Goal: Information Seeking & Learning: Learn about a topic

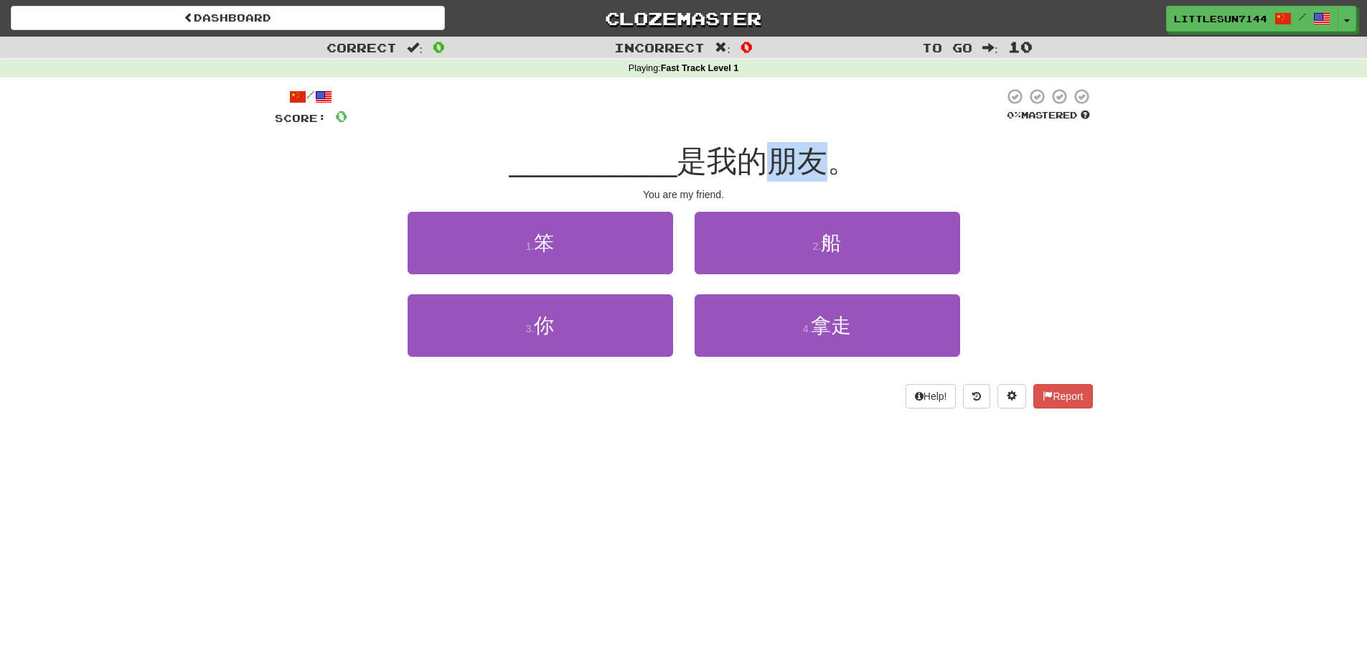
drag, startPoint x: 778, startPoint y: 162, endPoint x: 813, endPoint y: 159, distance: 34.6
click at [813, 159] on span "是我的朋友。" at bounding box center [766, 161] width 181 height 34
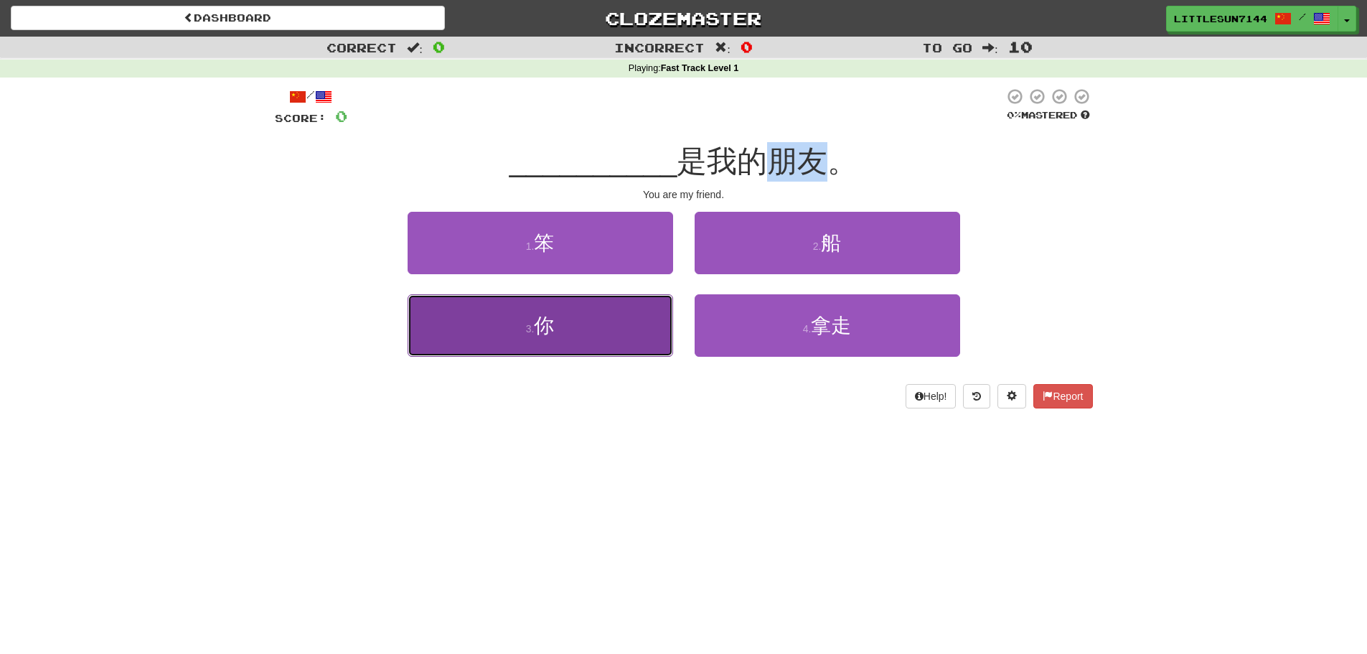
click at [561, 319] on button "3 . 你" at bounding box center [539, 325] width 265 height 62
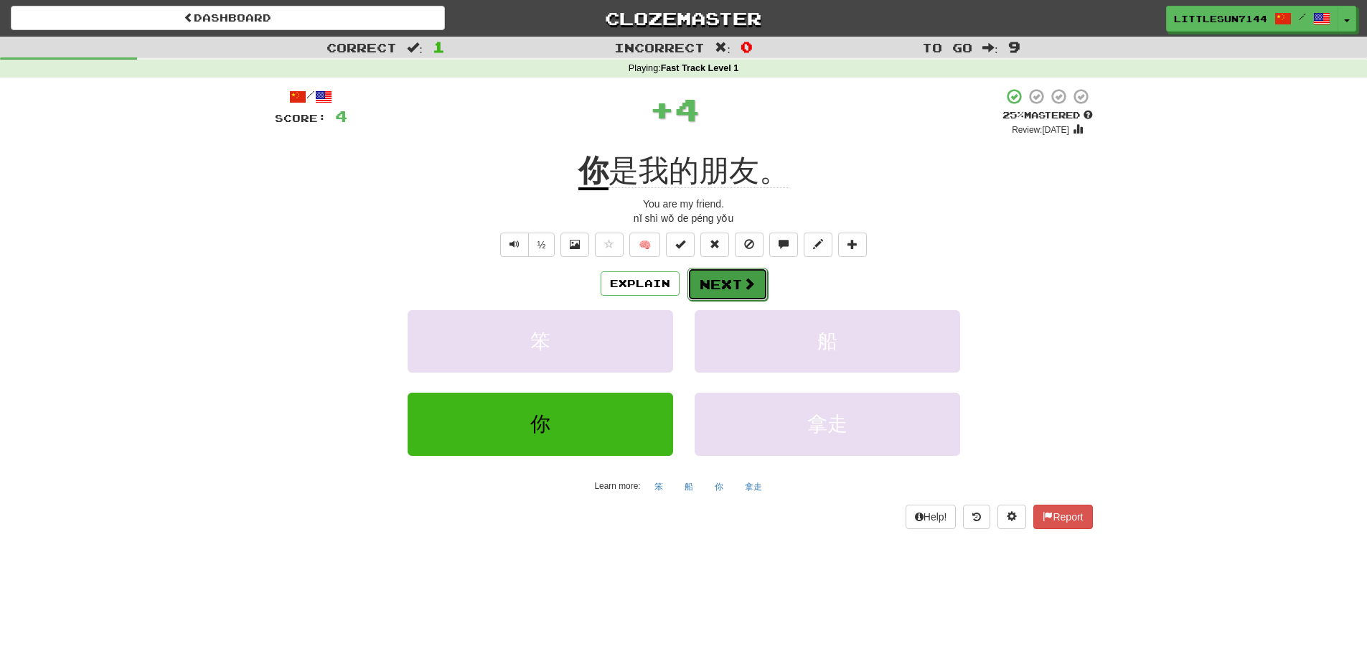
click at [735, 282] on button "Next" at bounding box center [727, 284] width 80 height 33
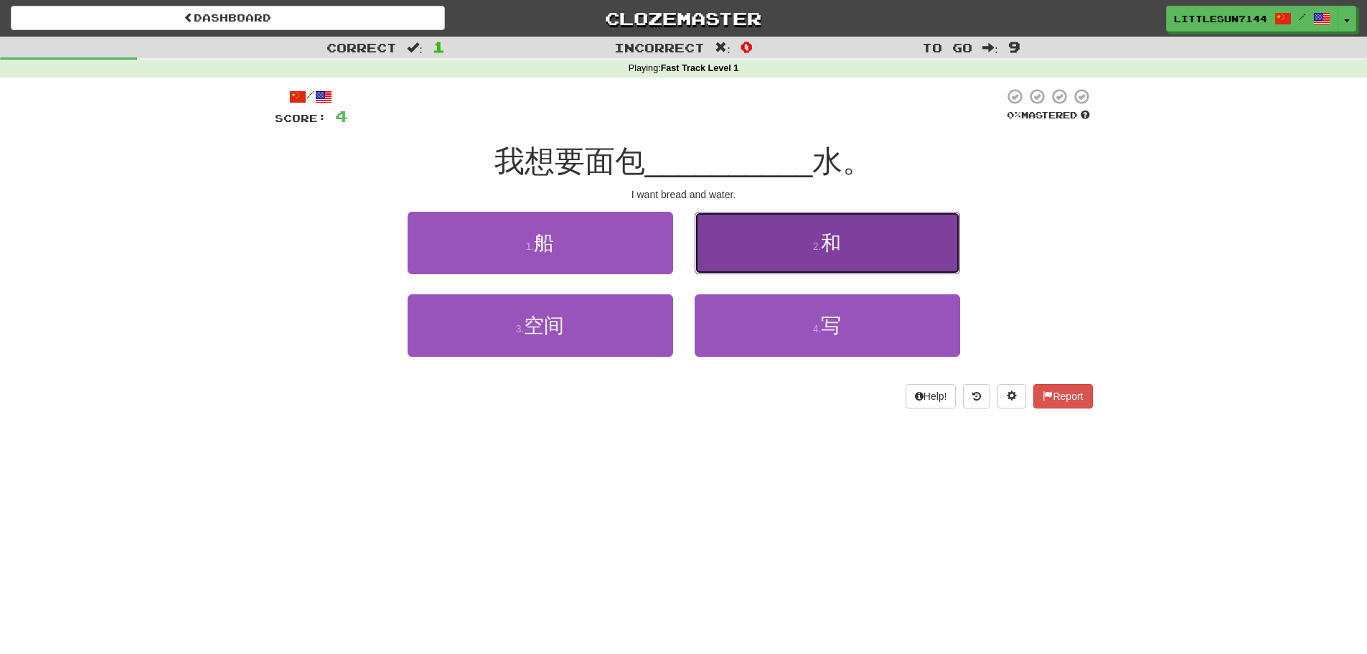
click at [793, 235] on button "2 . 和" at bounding box center [826, 243] width 265 height 62
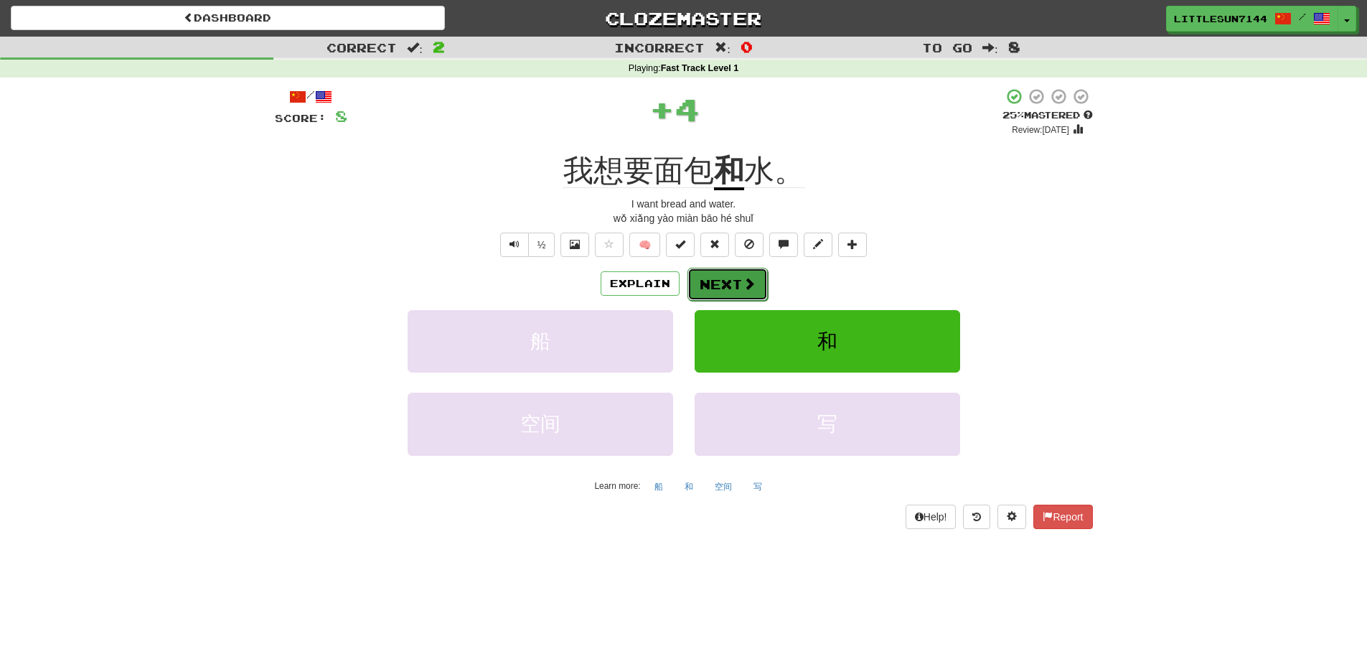
click at [723, 283] on button "Next" at bounding box center [727, 284] width 80 height 33
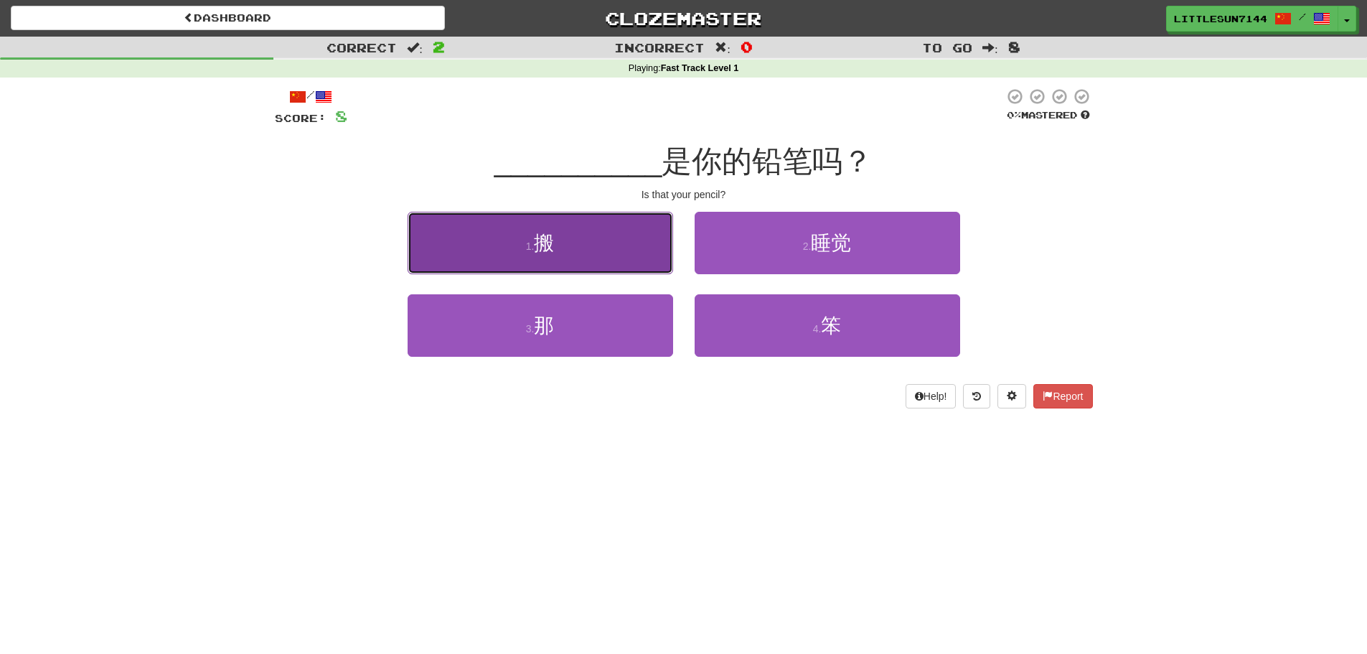
click at [644, 250] on button "1 . 搬" at bounding box center [539, 243] width 265 height 62
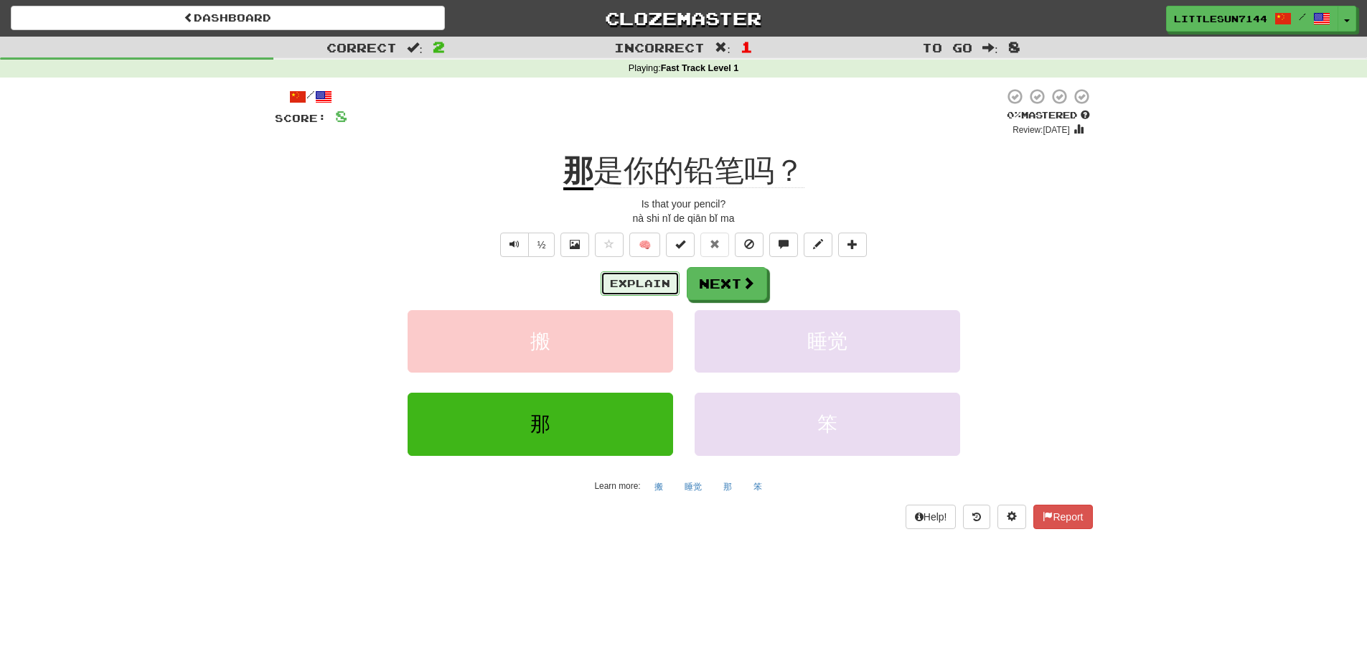
click at [643, 289] on button "Explain" at bounding box center [639, 283] width 79 height 24
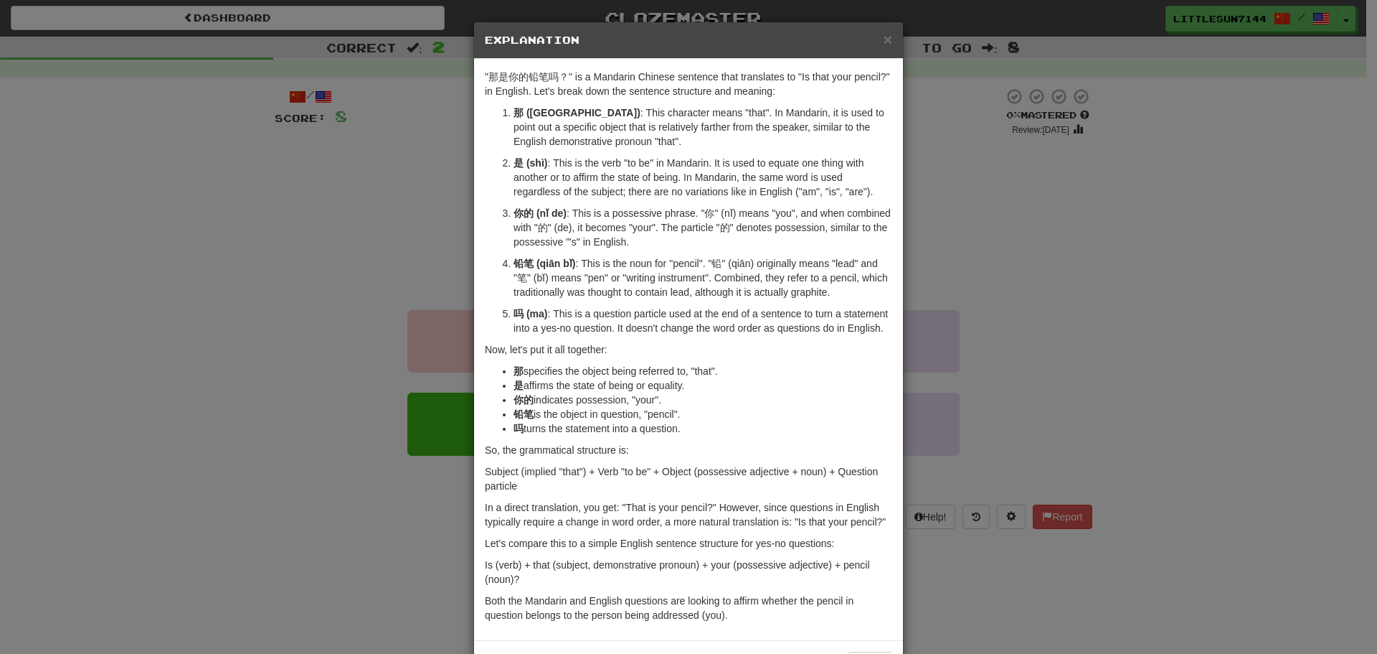
click at [960, 246] on div "× Explanation "那是你的铅笔吗？" is a Mandarin Chinese sentence that translates to "Is …" at bounding box center [688, 327] width 1377 height 654
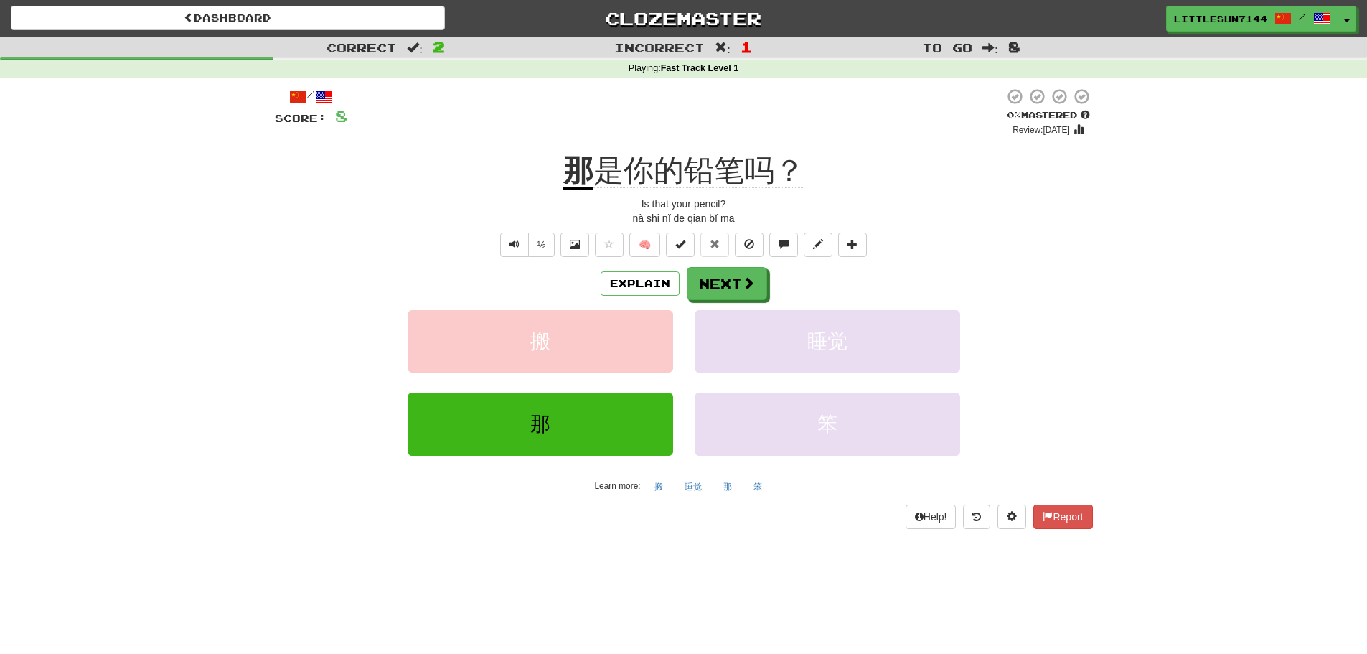
click at [765, 290] on div "Explain Next" at bounding box center [684, 283] width 818 height 33
click at [760, 291] on button "Next" at bounding box center [727, 284] width 80 height 33
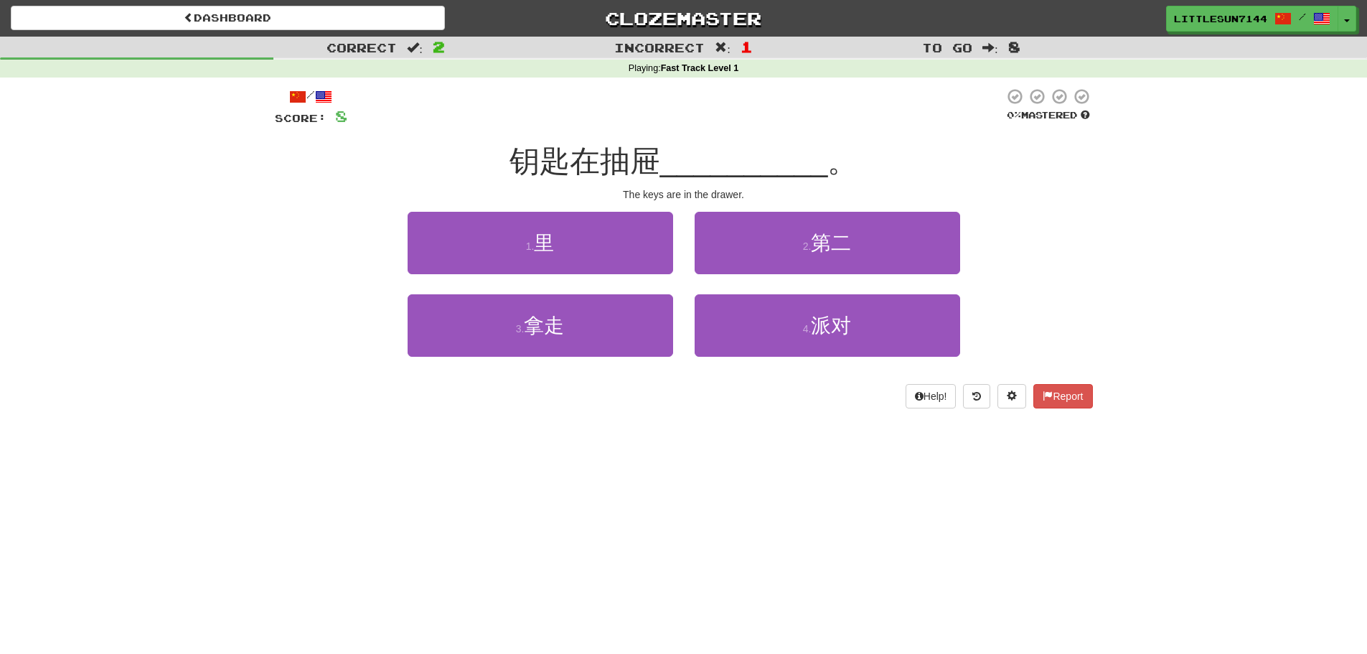
drag, startPoint x: 516, startPoint y: 154, endPoint x: 498, endPoint y: 153, distance: 17.9
click at [498, 153] on div "钥匙在抽屉 __________ 。" at bounding box center [684, 161] width 818 height 39
drag, startPoint x: 643, startPoint y: 154, endPoint x: 669, endPoint y: 163, distance: 27.2
click at [669, 163] on div "钥匙在抽屉 __________ 。" at bounding box center [684, 161] width 818 height 39
click at [724, 164] on span "__________" at bounding box center [744, 161] width 168 height 34
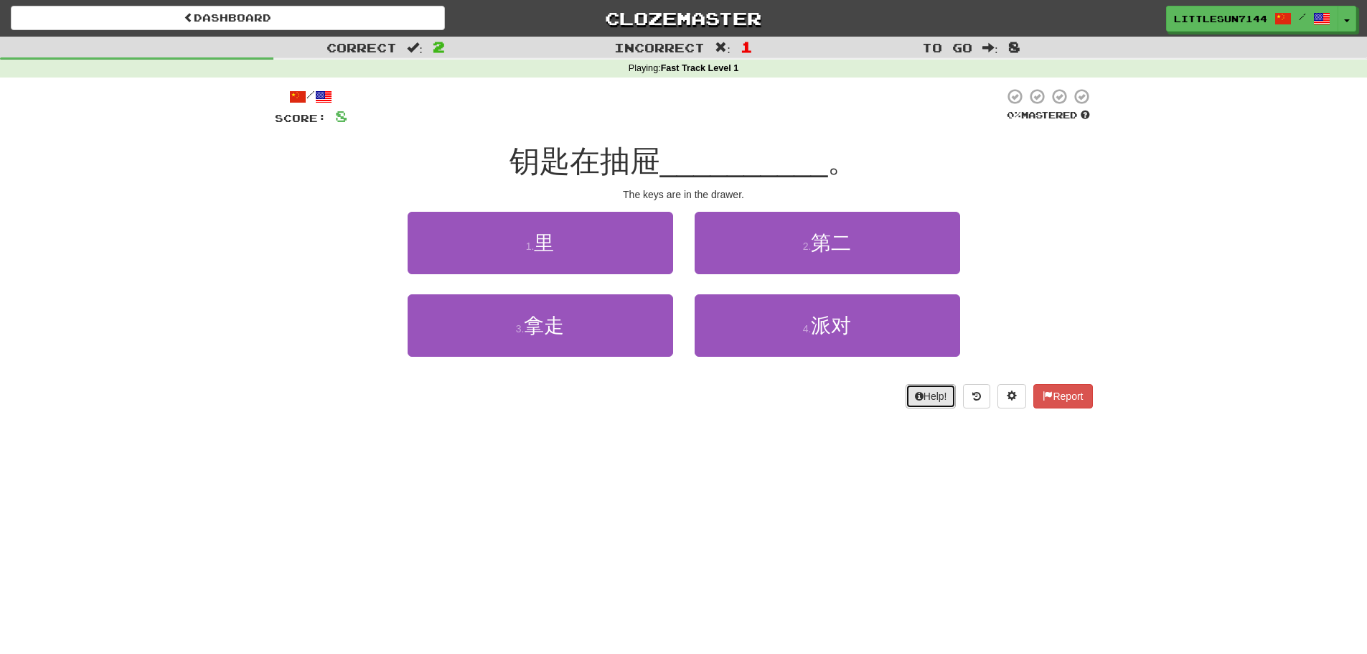
click at [924, 397] on button "Help!" at bounding box center [930, 396] width 51 height 24
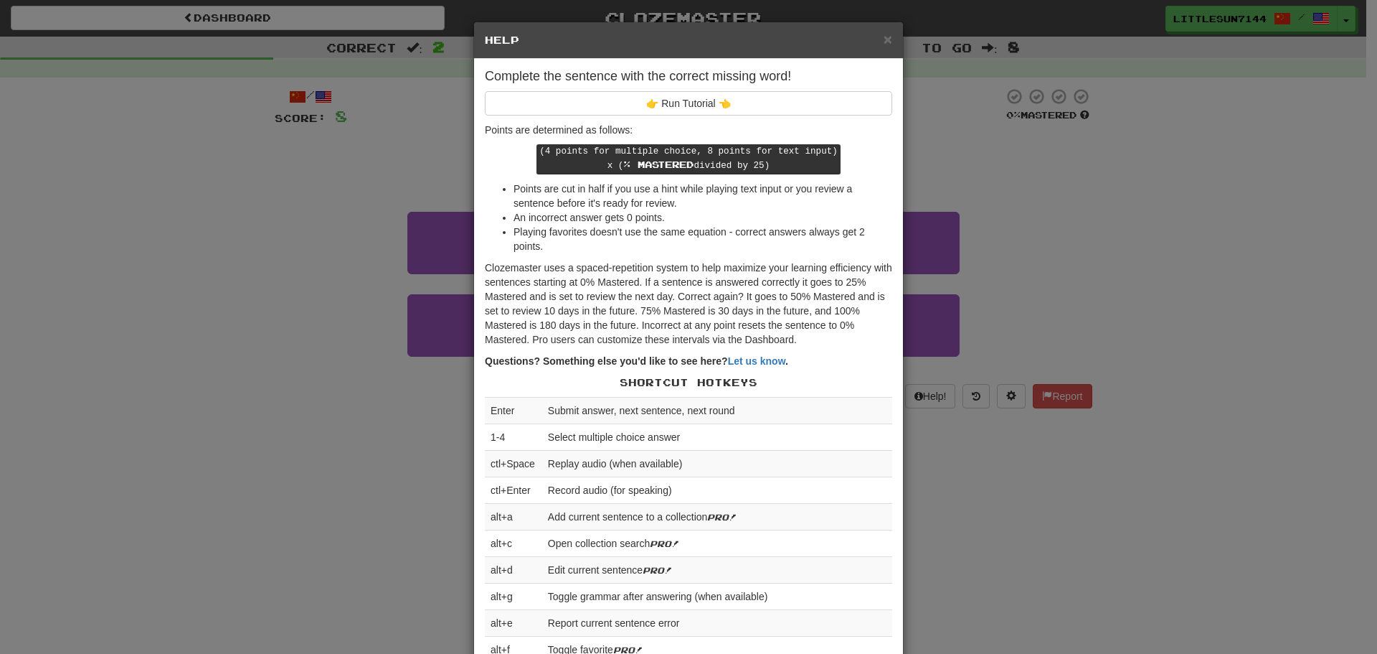
click at [1124, 284] on div "× Help Complete the sentence with the correct missing word! 👉 Run Tutorial 👈 Po…" at bounding box center [688, 327] width 1377 height 654
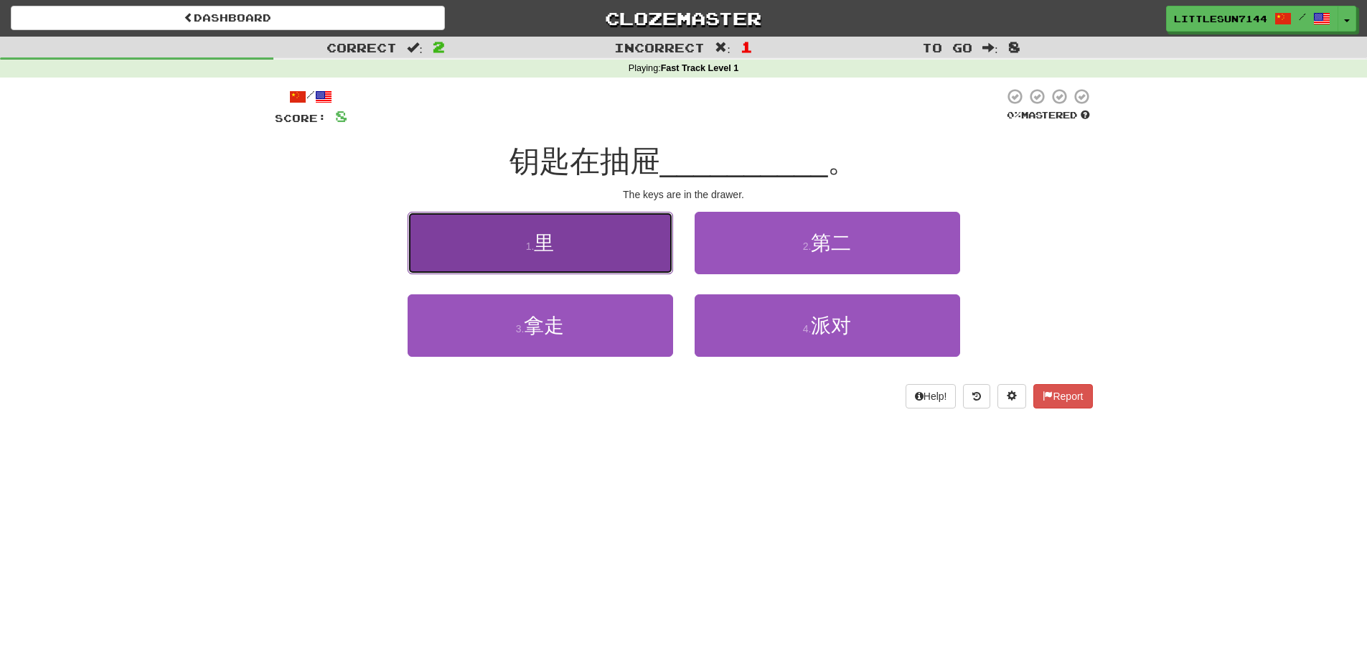
click at [529, 229] on button "1 . [GEOGRAPHIC_DATA]" at bounding box center [539, 243] width 265 height 62
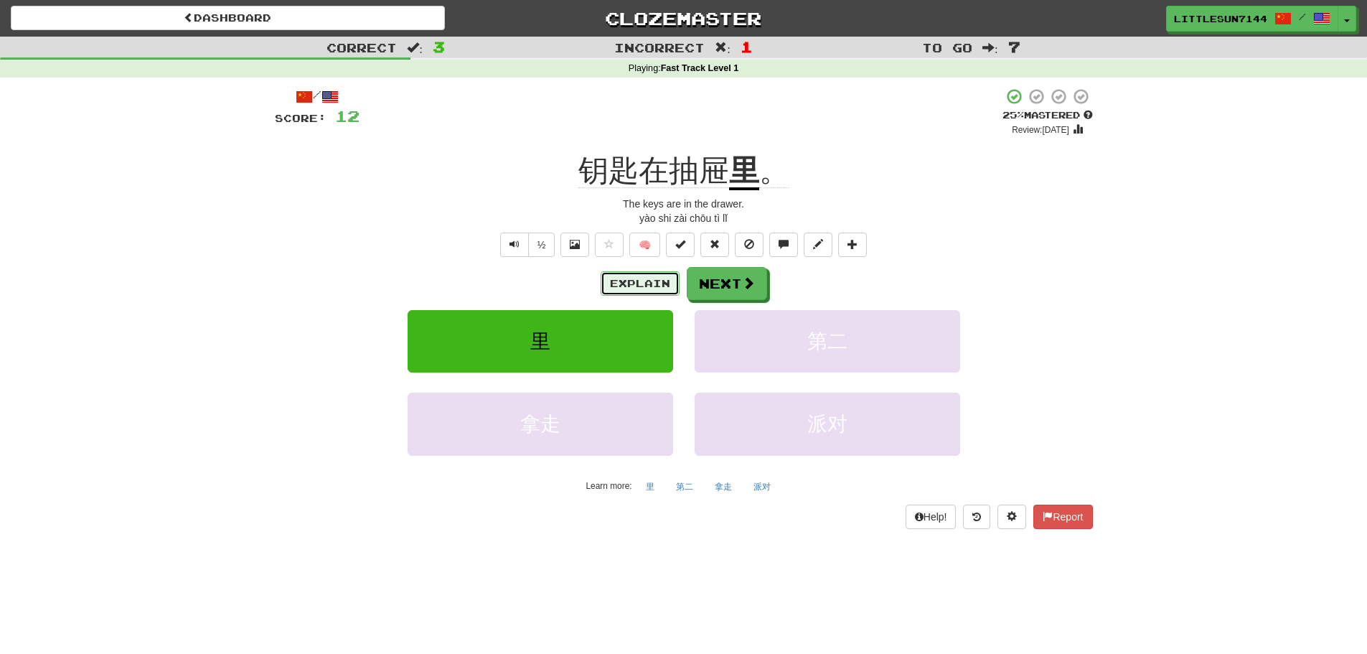
click at [659, 285] on button "Explain" at bounding box center [639, 283] width 79 height 24
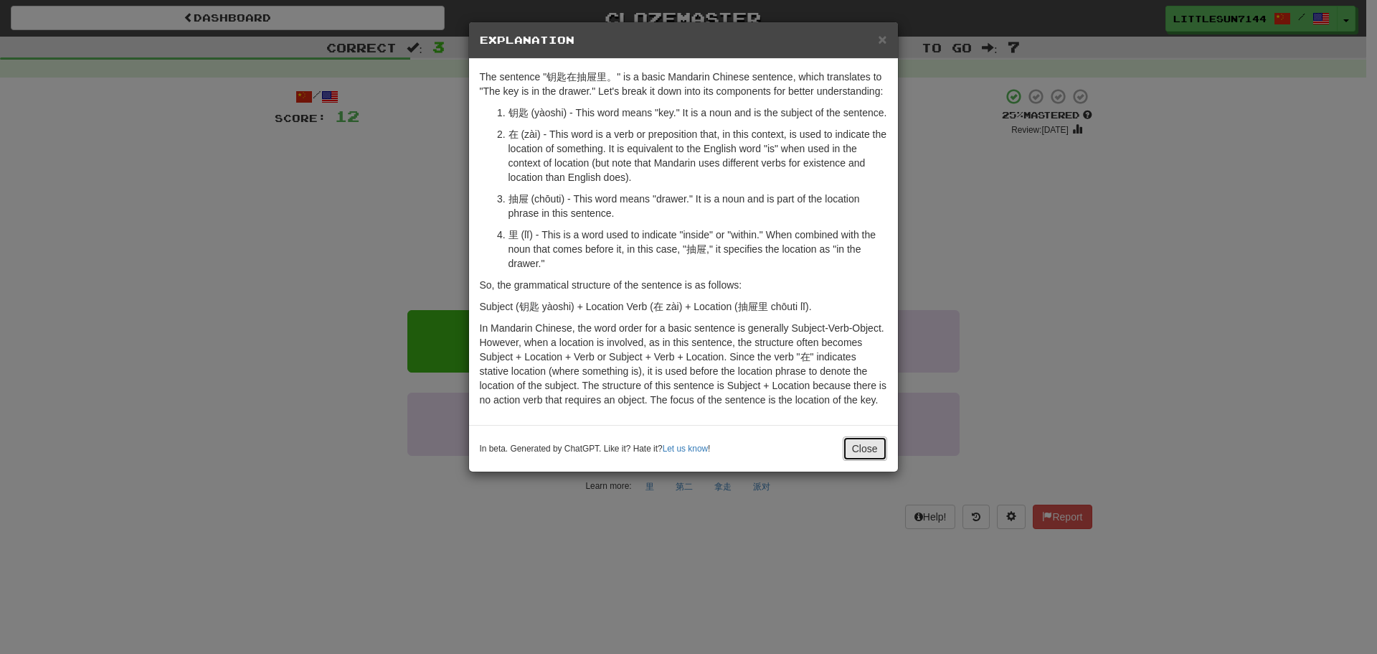
click at [866, 448] on button "Close" at bounding box center [865, 448] width 44 height 24
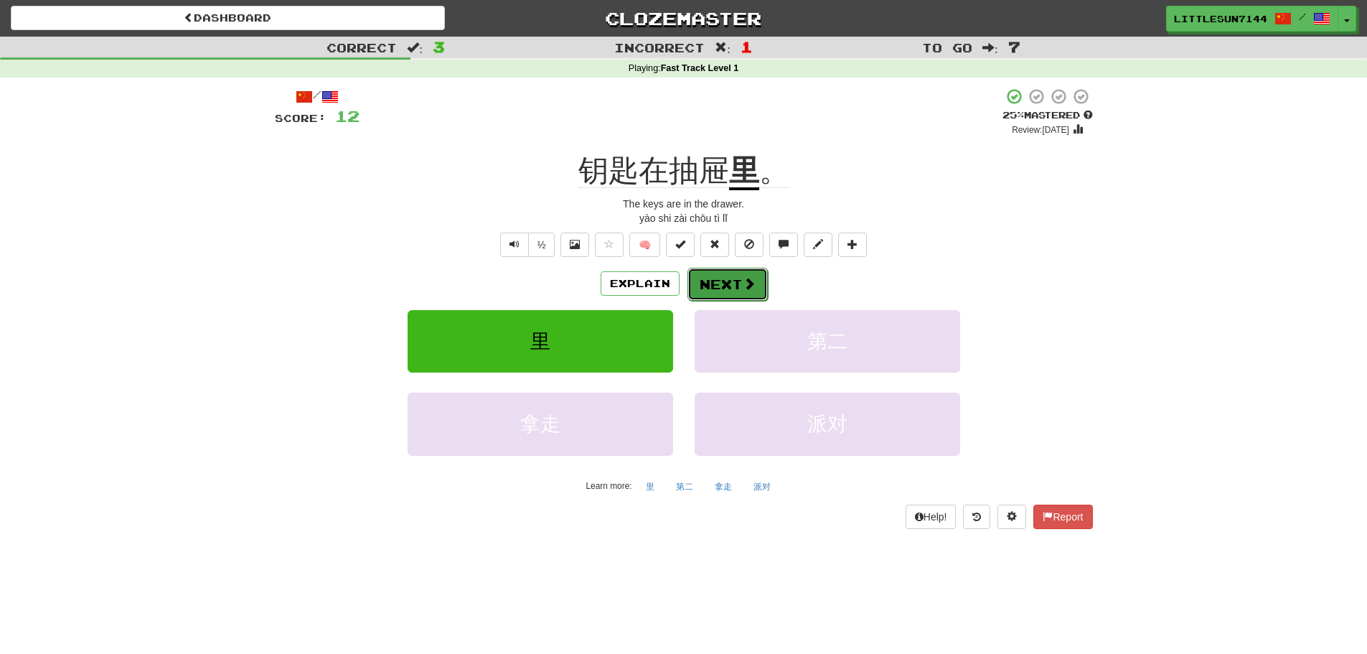
click at [763, 283] on button "Next" at bounding box center [727, 284] width 80 height 33
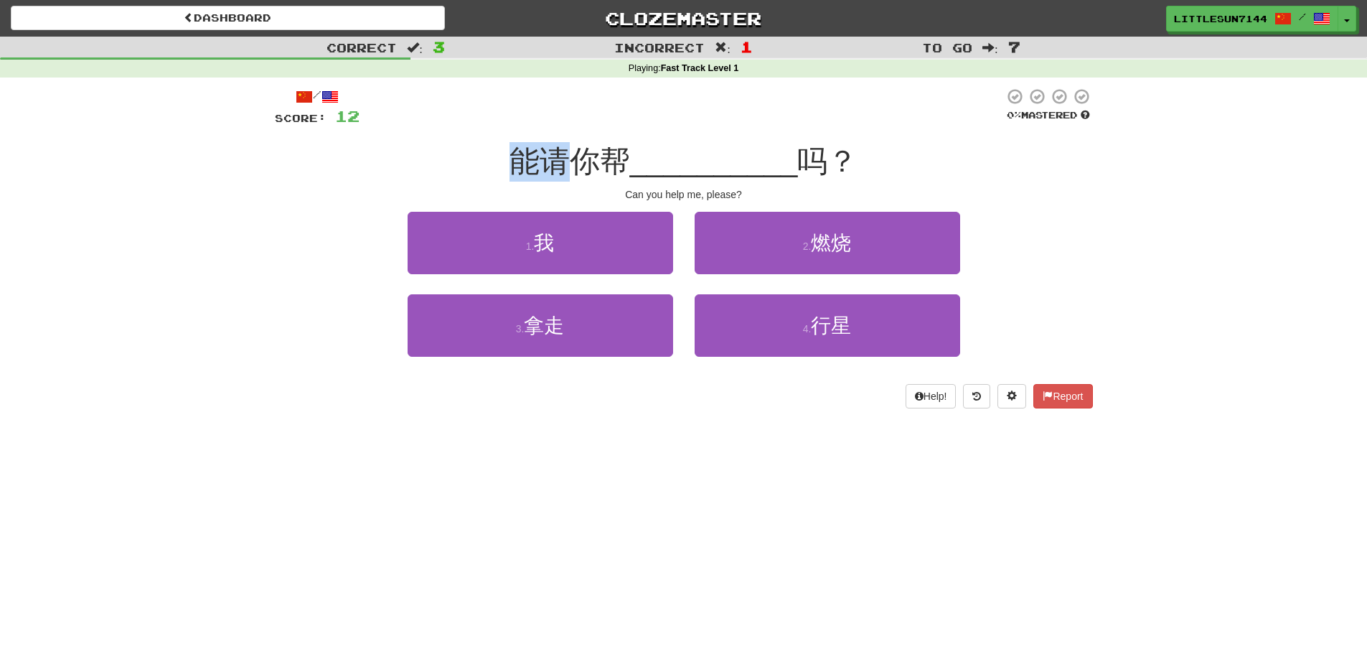
drag, startPoint x: 519, startPoint y: 163, endPoint x: 555, endPoint y: 157, distance: 37.0
click at [555, 157] on span "能请你帮" at bounding box center [569, 161] width 121 height 34
click at [636, 208] on div "/ Score: 12 0 % Mastered 能请你帮 __________ 吗？ Can you help me, please? 1 . 我 2 . …" at bounding box center [684, 248] width 818 height 321
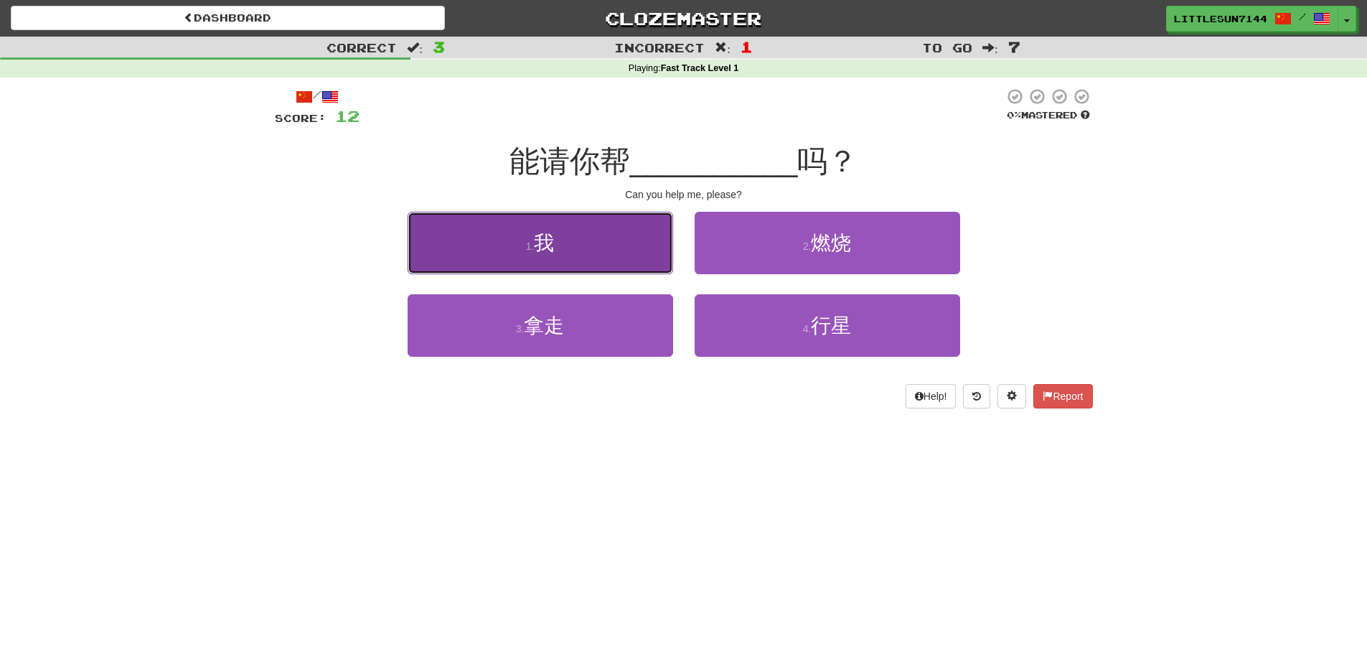
click at [631, 225] on button "1 . 我" at bounding box center [539, 243] width 265 height 62
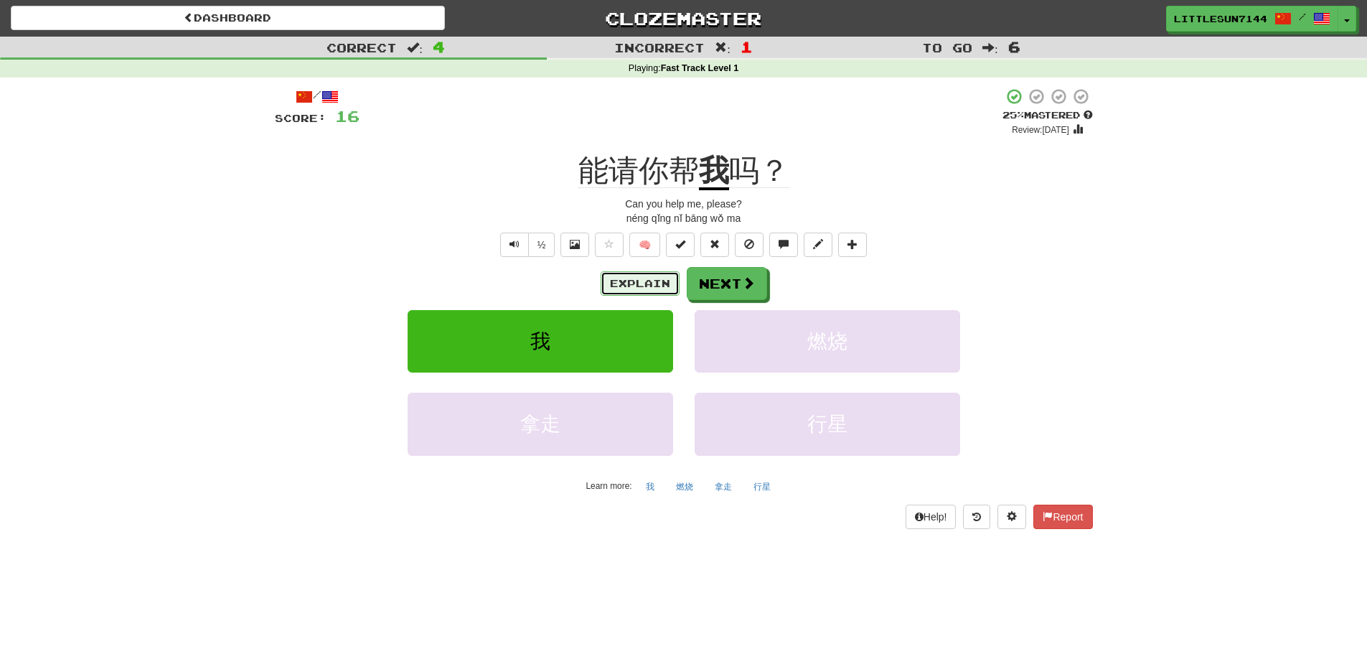
click at [663, 279] on button "Explain" at bounding box center [639, 283] width 79 height 24
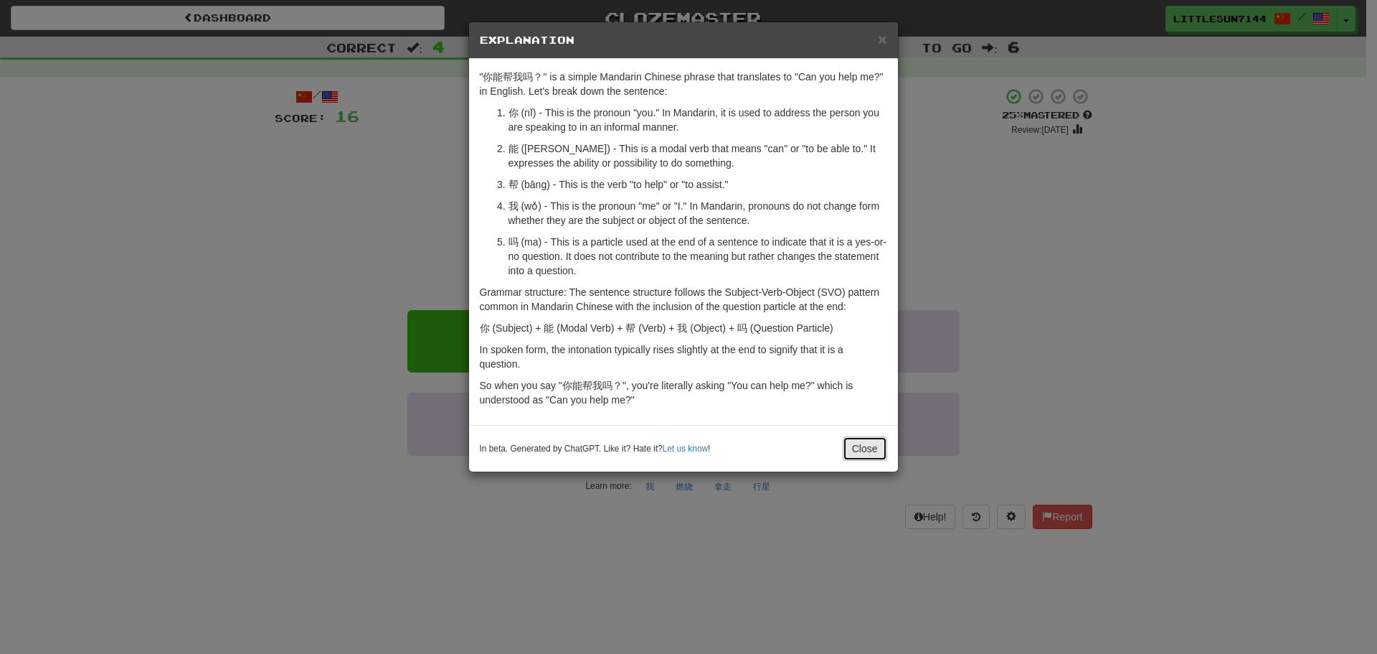
click at [861, 438] on button "Close" at bounding box center [865, 448] width 44 height 24
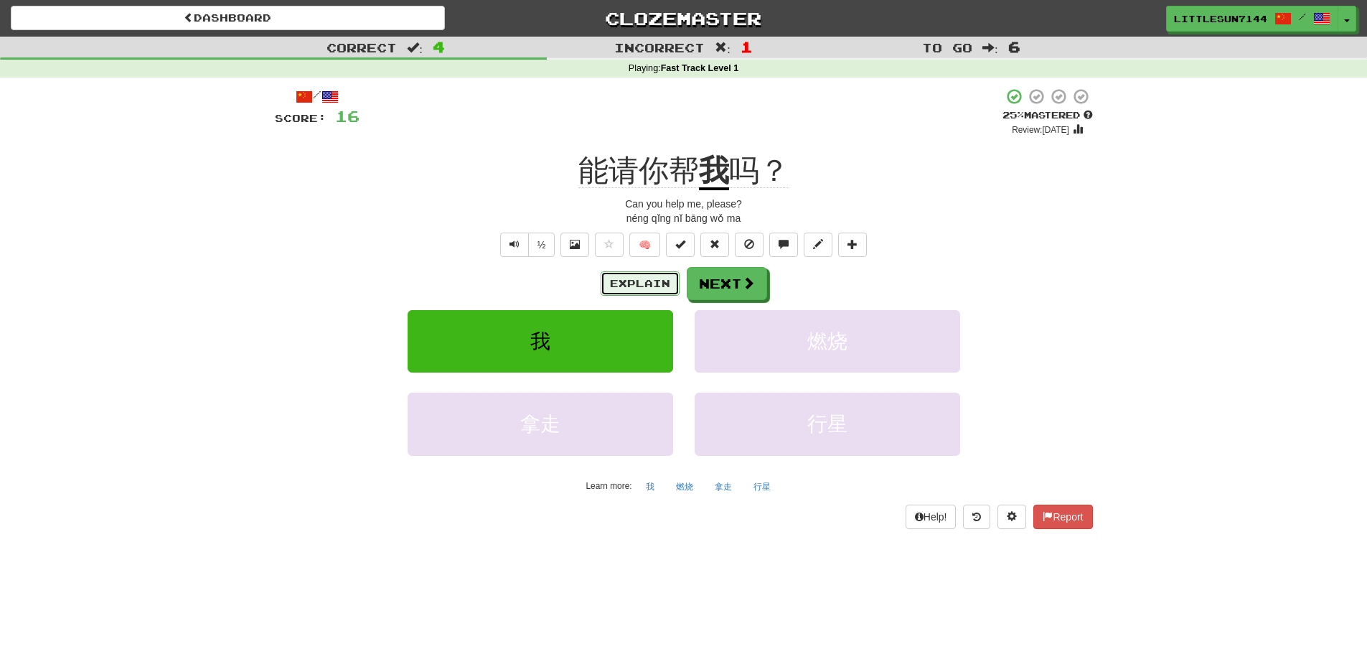
click at [654, 280] on button "Explain" at bounding box center [639, 283] width 79 height 24
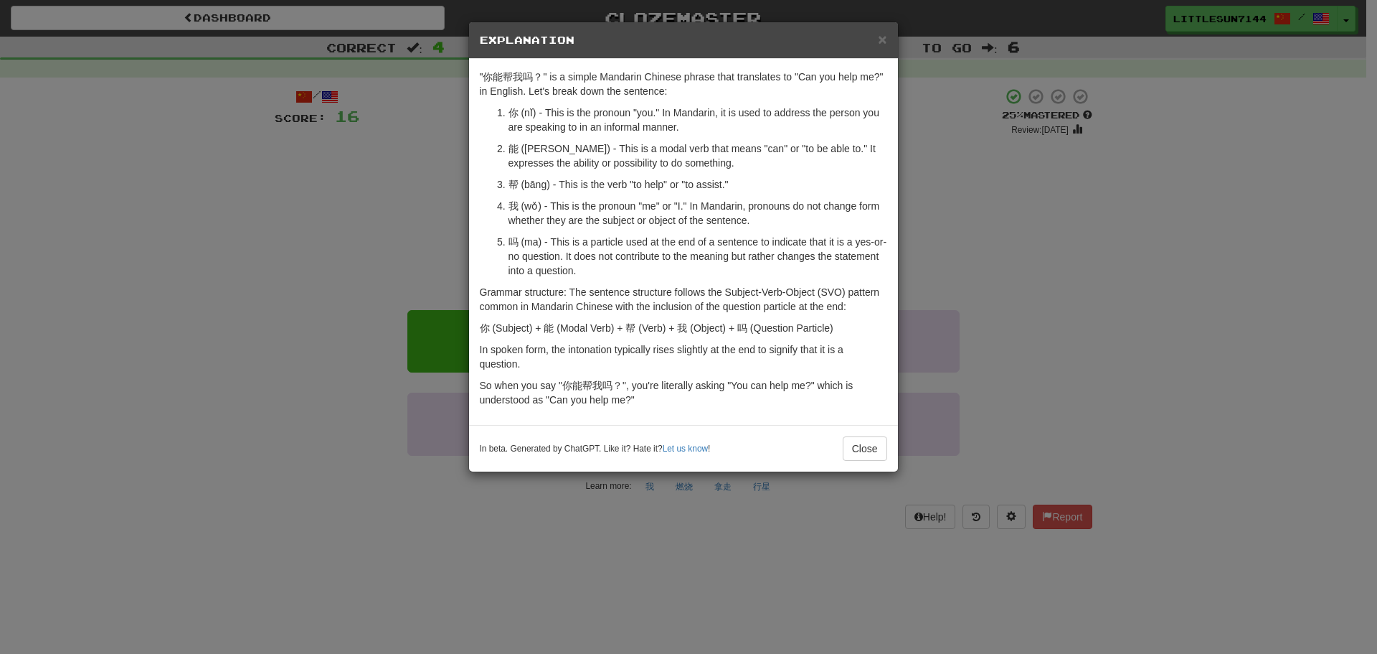
click at [424, 194] on div "× Explanation "你能帮我吗？" is a simple Mandarin Chinese phrase that translates to "…" at bounding box center [688, 327] width 1377 height 654
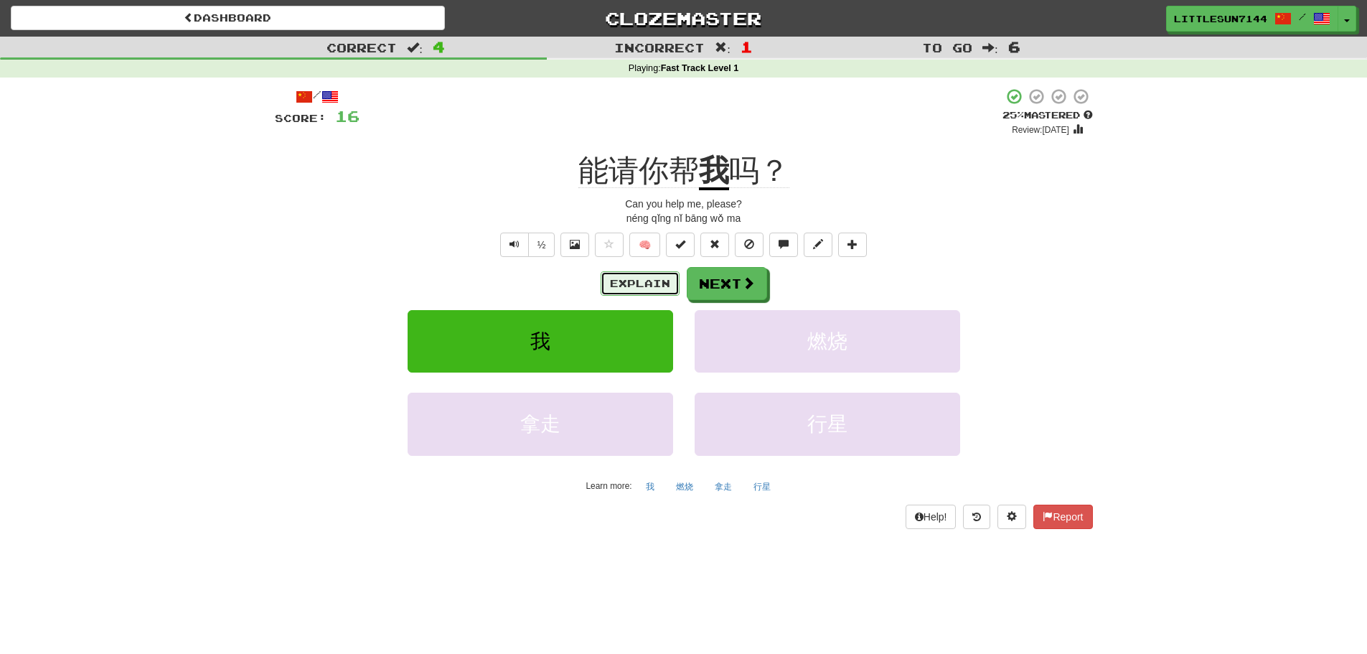
click at [636, 273] on button "Explain" at bounding box center [639, 283] width 79 height 24
